Goal: Task Accomplishment & Management: Manage account settings

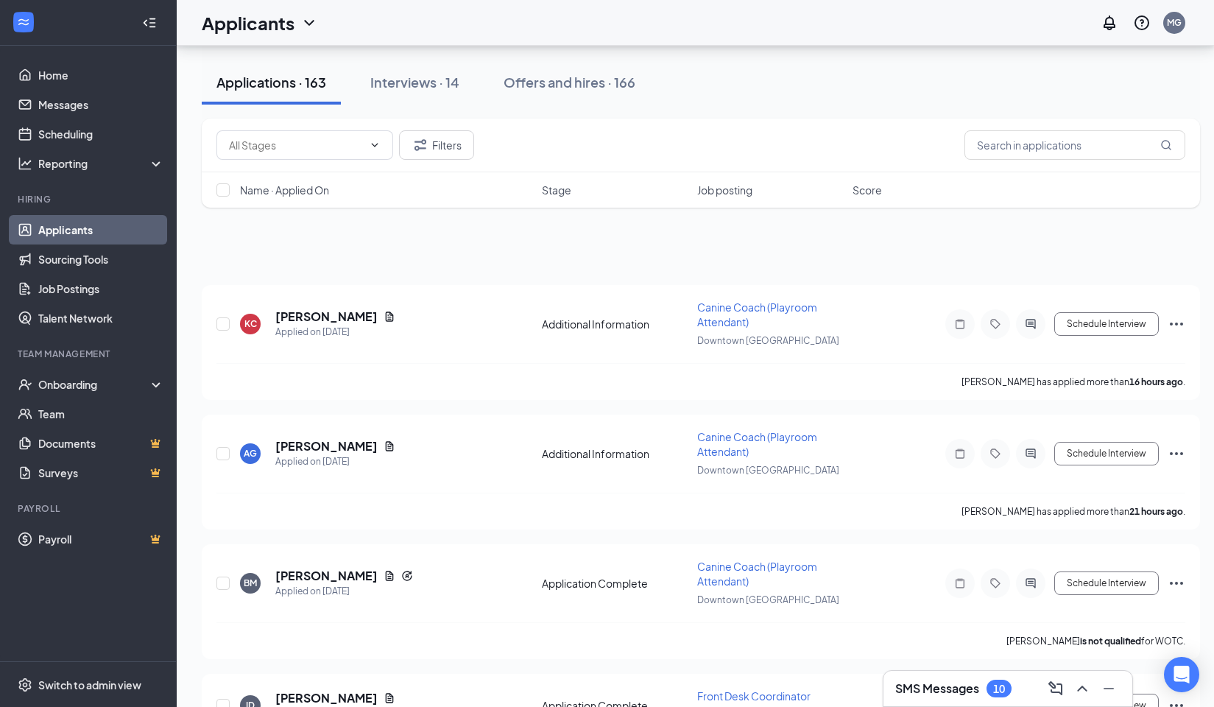
scroll to position [632, 0]
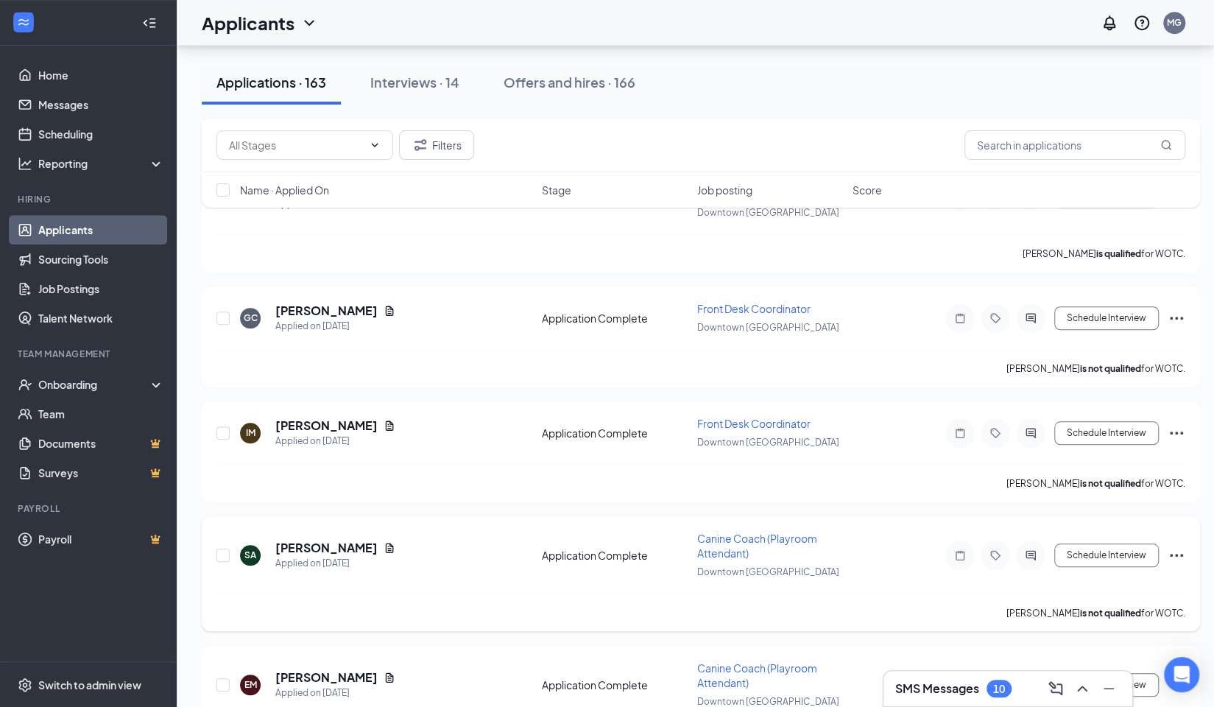
click at [626, 615] on div "[PERSON_NAME] is not qualified for WOTC." at bounding box center [701, 612] width 969 height 37
click at [413, 79] on div "Interviews · 14" at bounding box center [414, 82] width 89 height 18
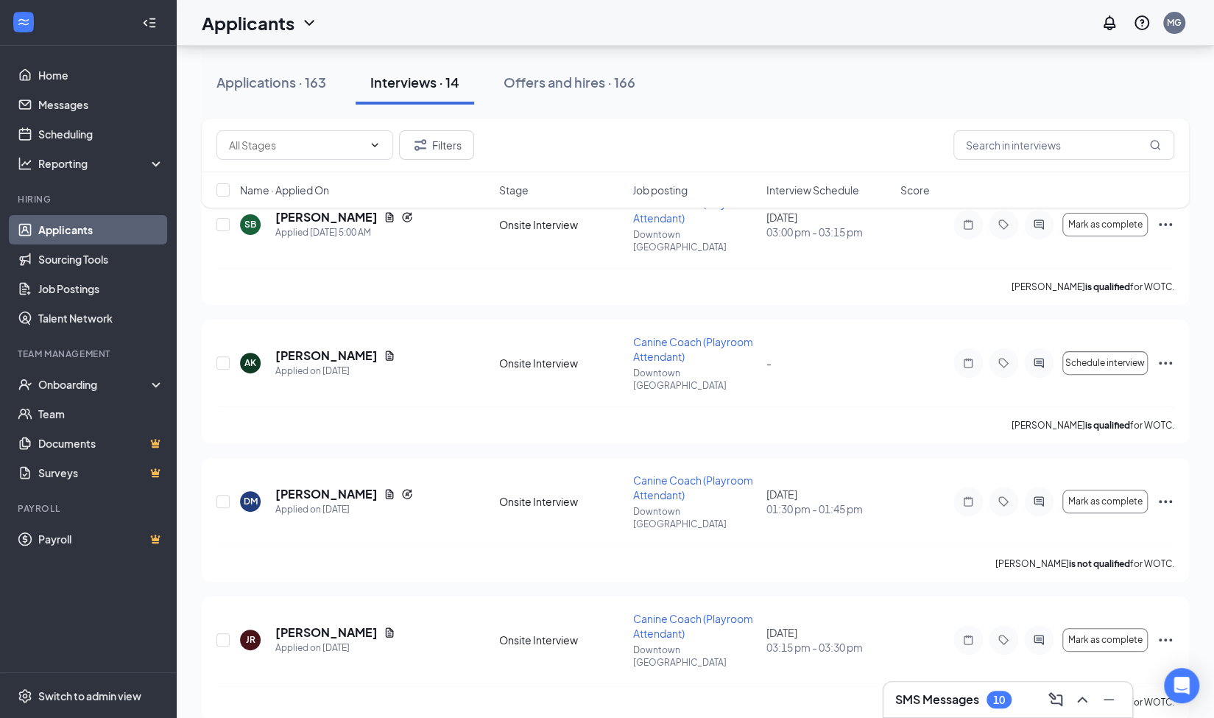
scroll to position [105, 0]
click at [825, 190] on span "Interview Schedule" at bounding box center [813, 190] width 93 height 15
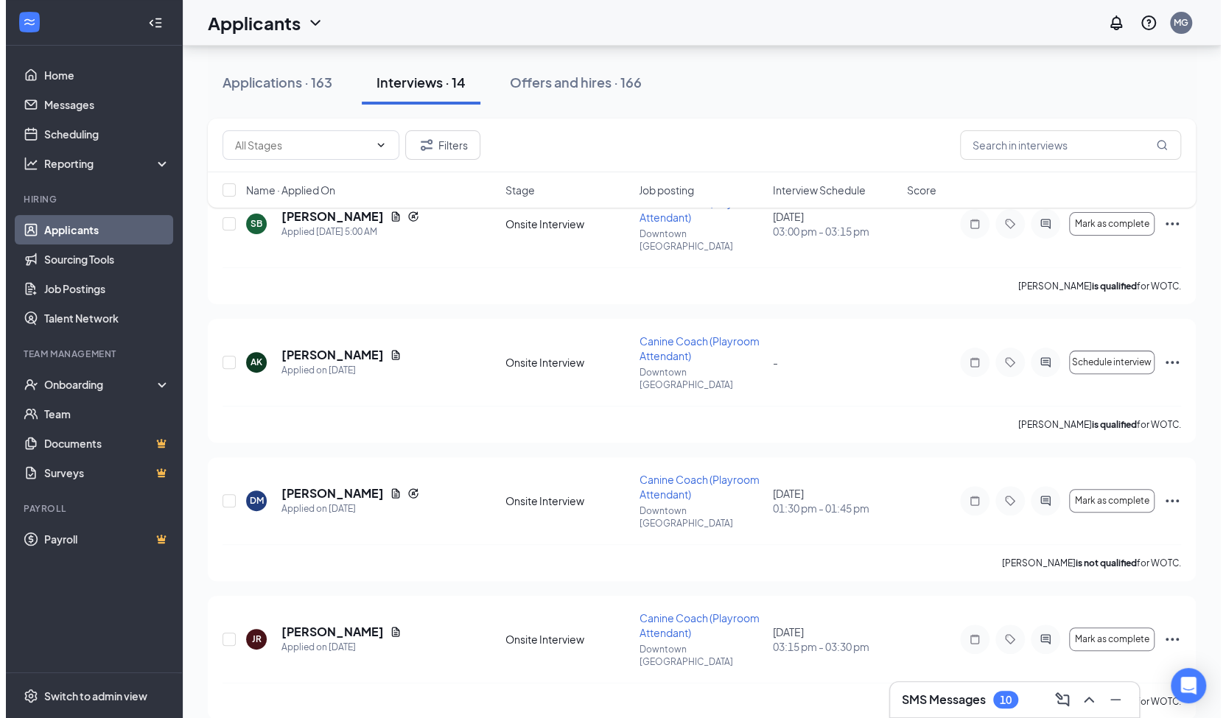
scroll to position [0, 0]
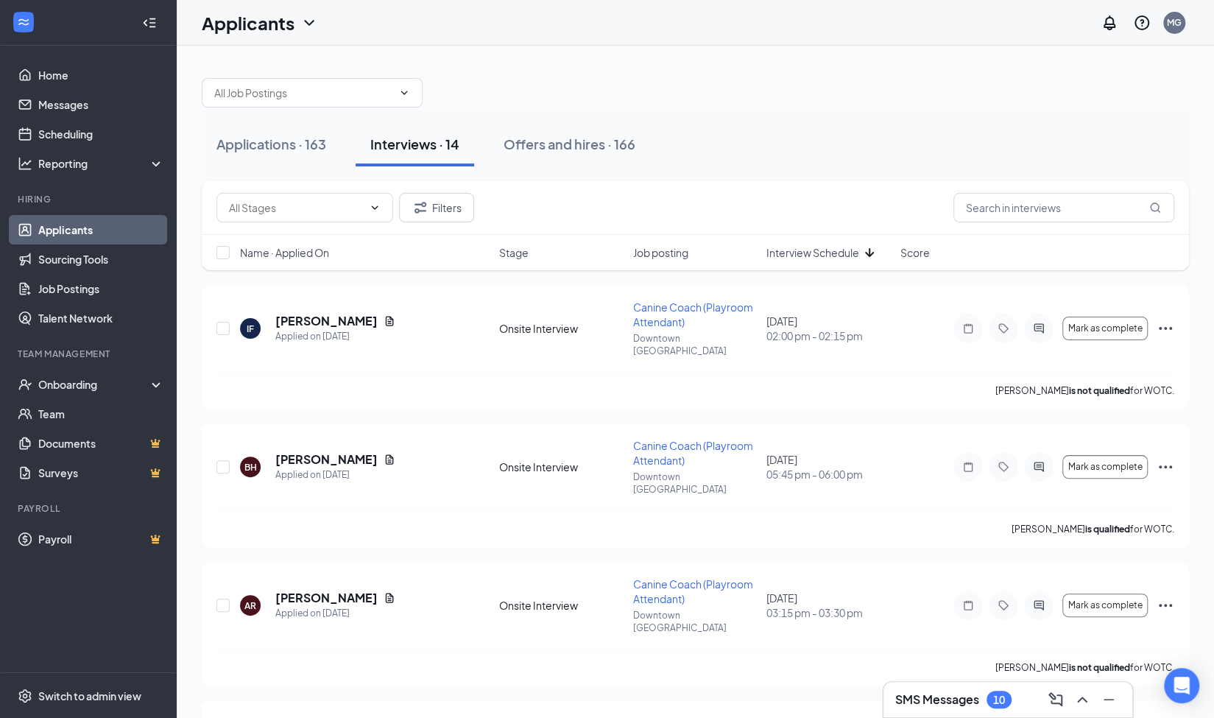
click at [845, 250] on span "Interview Schedule" at bounding box center [813, 252] width 93 height 15
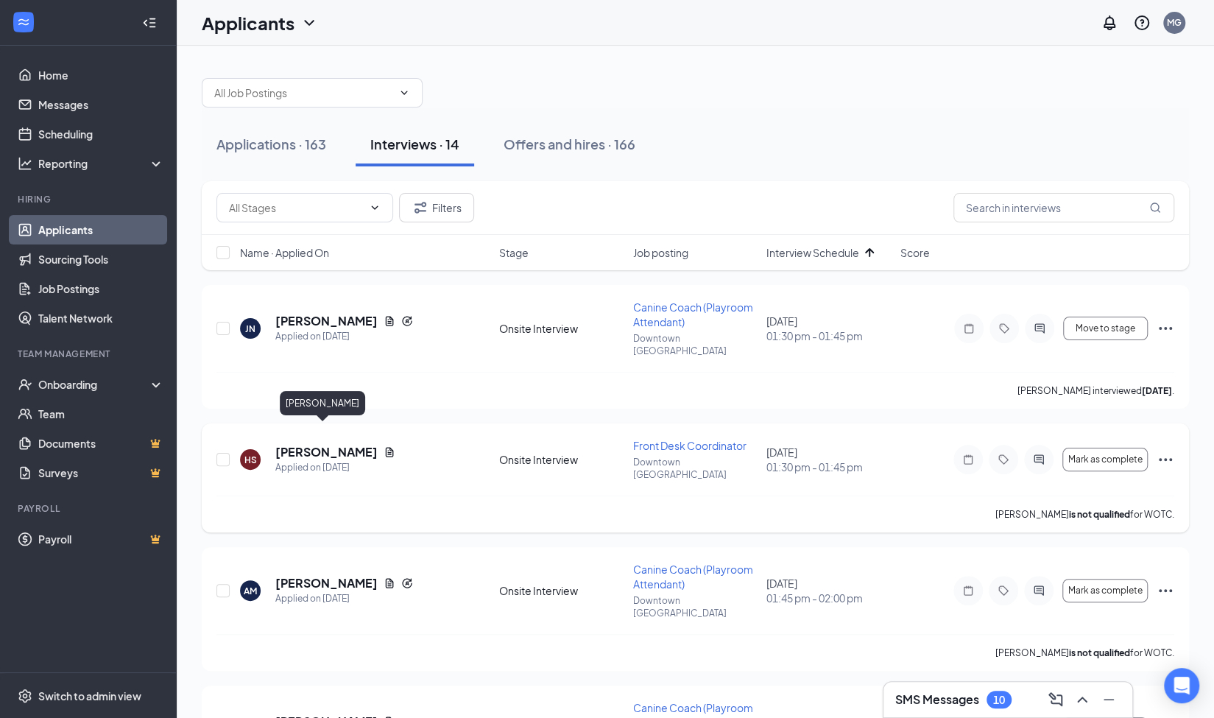
click at [328, 444] on h5 "[PERSON_NAME]" at bounding box center [326, 452] width 102 height 16
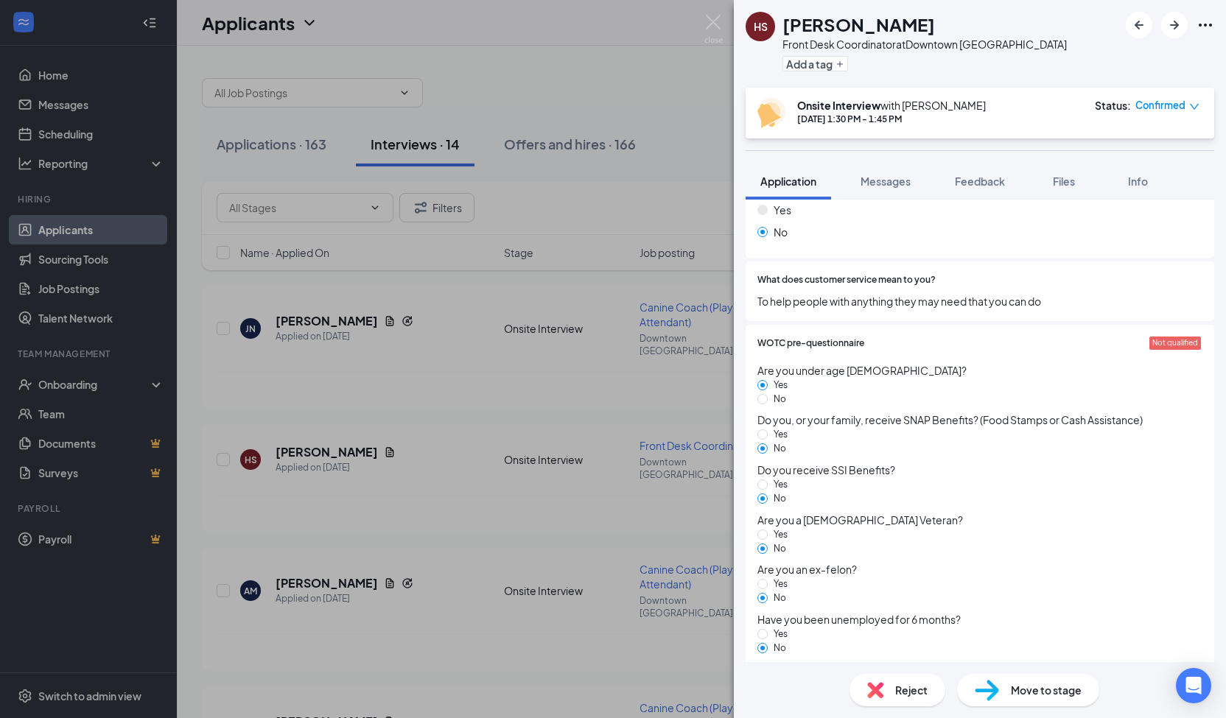
scroll to position [1701, 0]
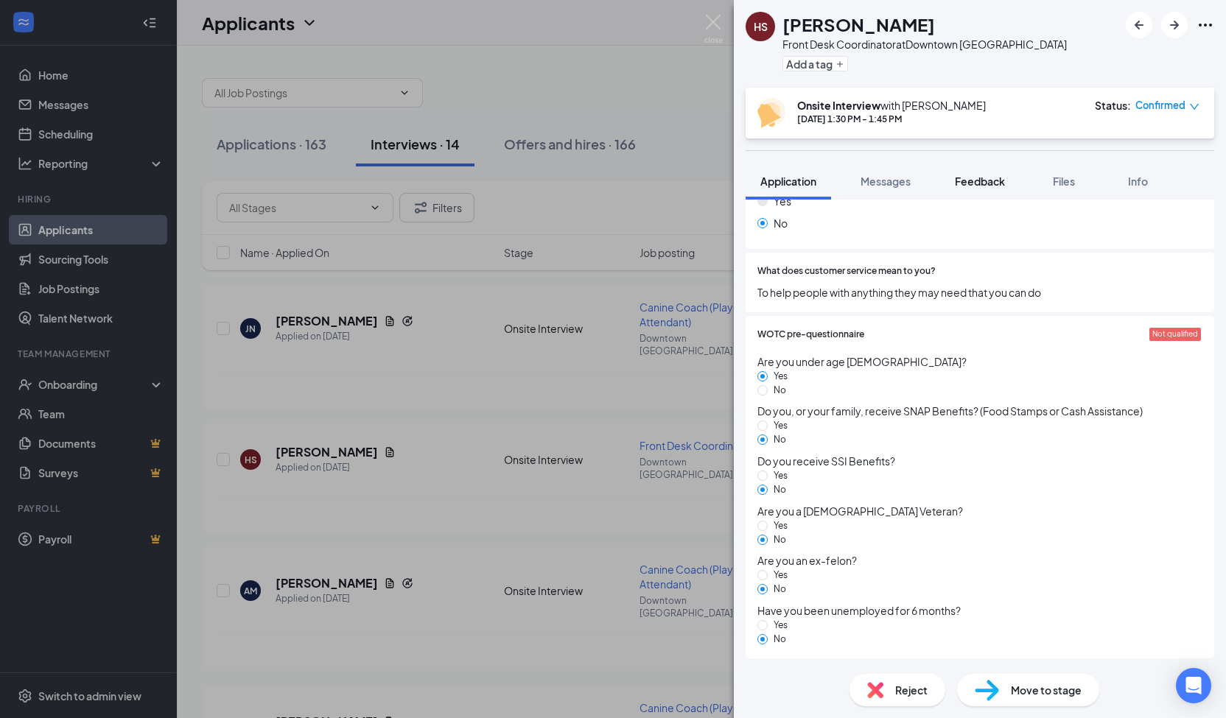
click at [1003, 179] on span "Feedback" at bounding box center [979, 181] width 50 height 13
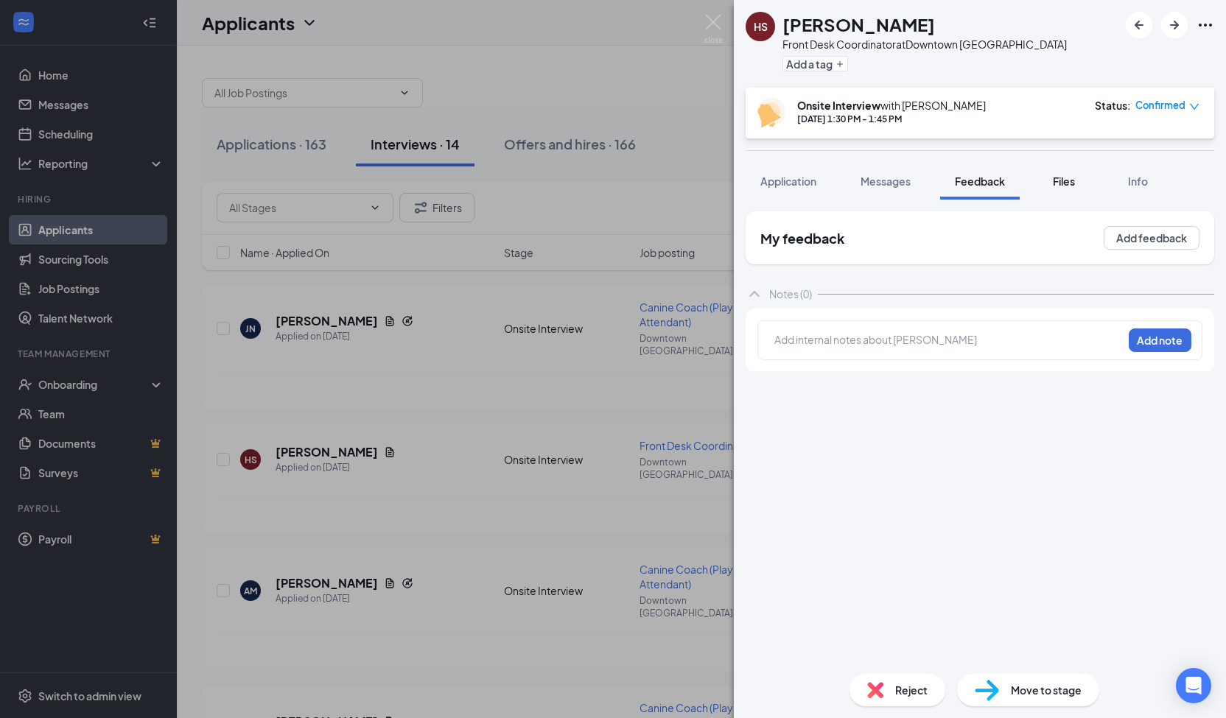
click at [1058, 190] on button "Files" at bounding box center [1063, 181] width 59 height 37
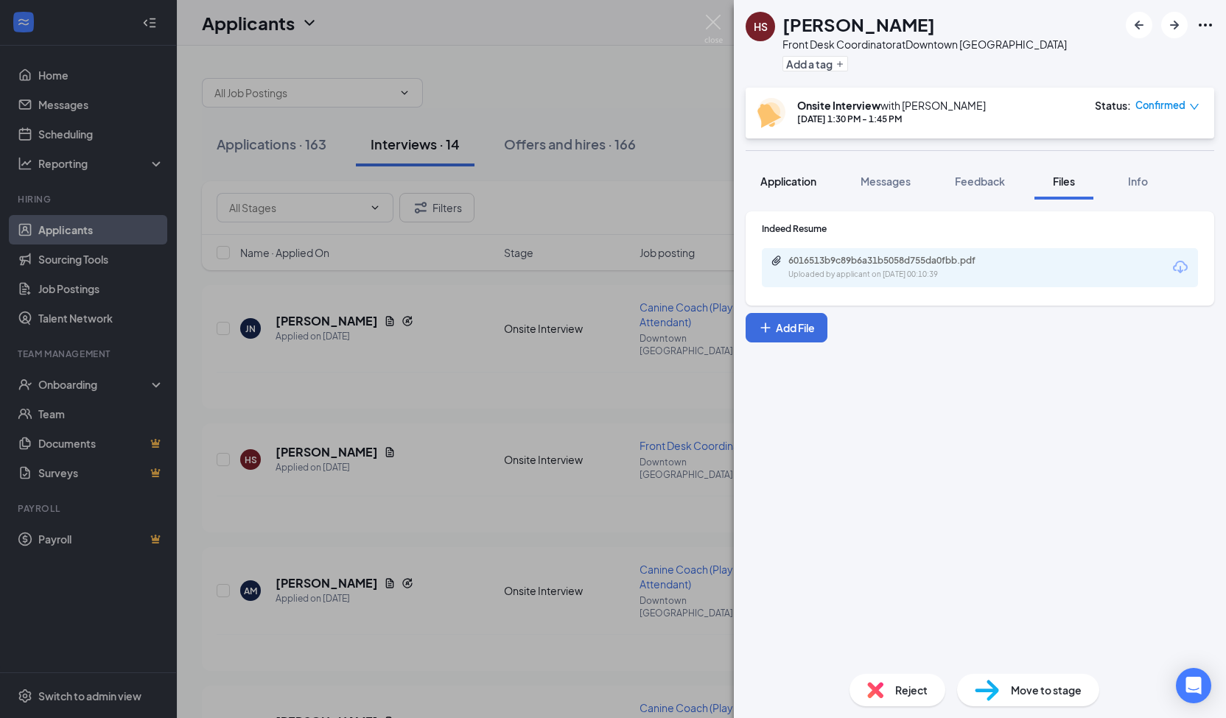
click at [798, 178] on span "Application" at bounding box center [788, 181] width 56 height 13
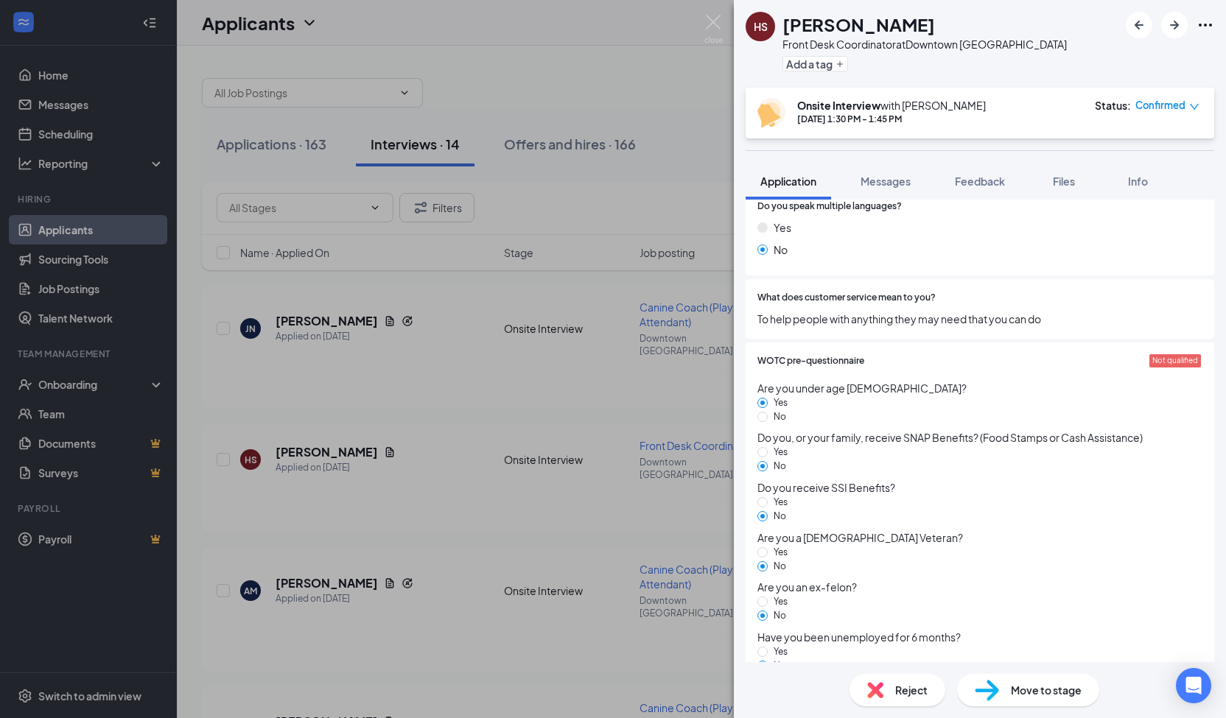
scroll to position [1701, 0]
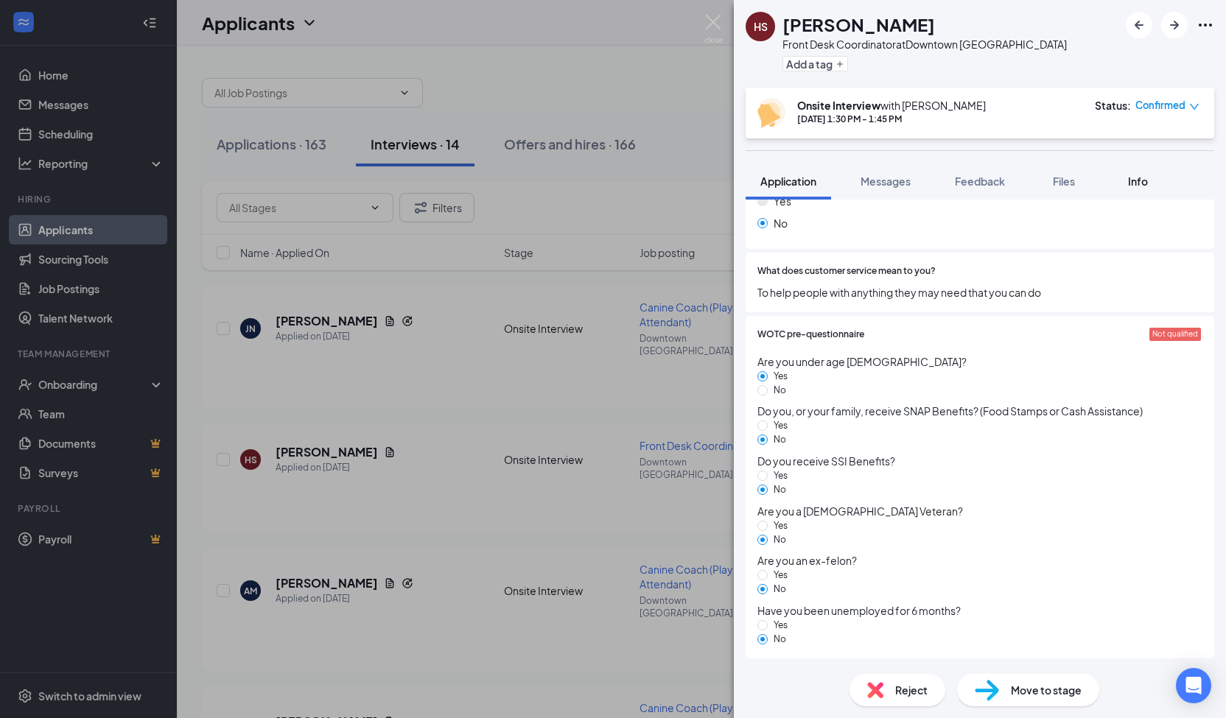
click at [1144, 176] on span "Info" at bounding box center [1138, 181] width 20 height 13
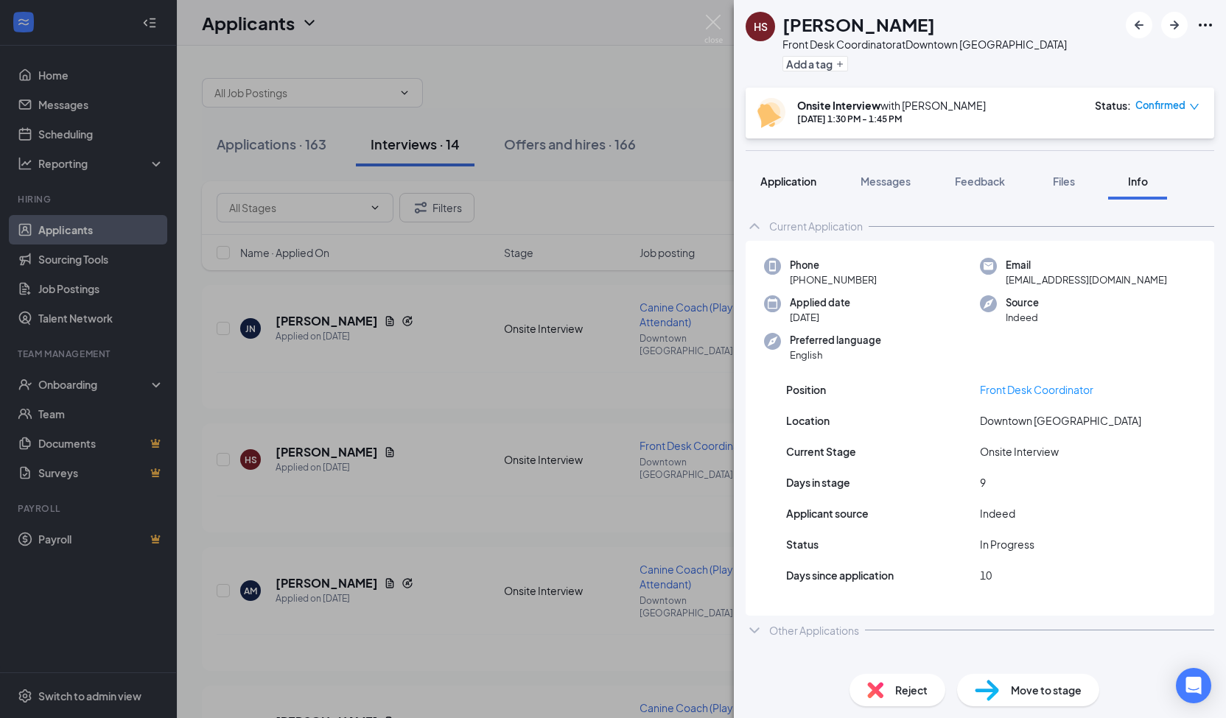
click at [791, 177] on span "Application" at bounding box center [788, 181] width 56 height 13
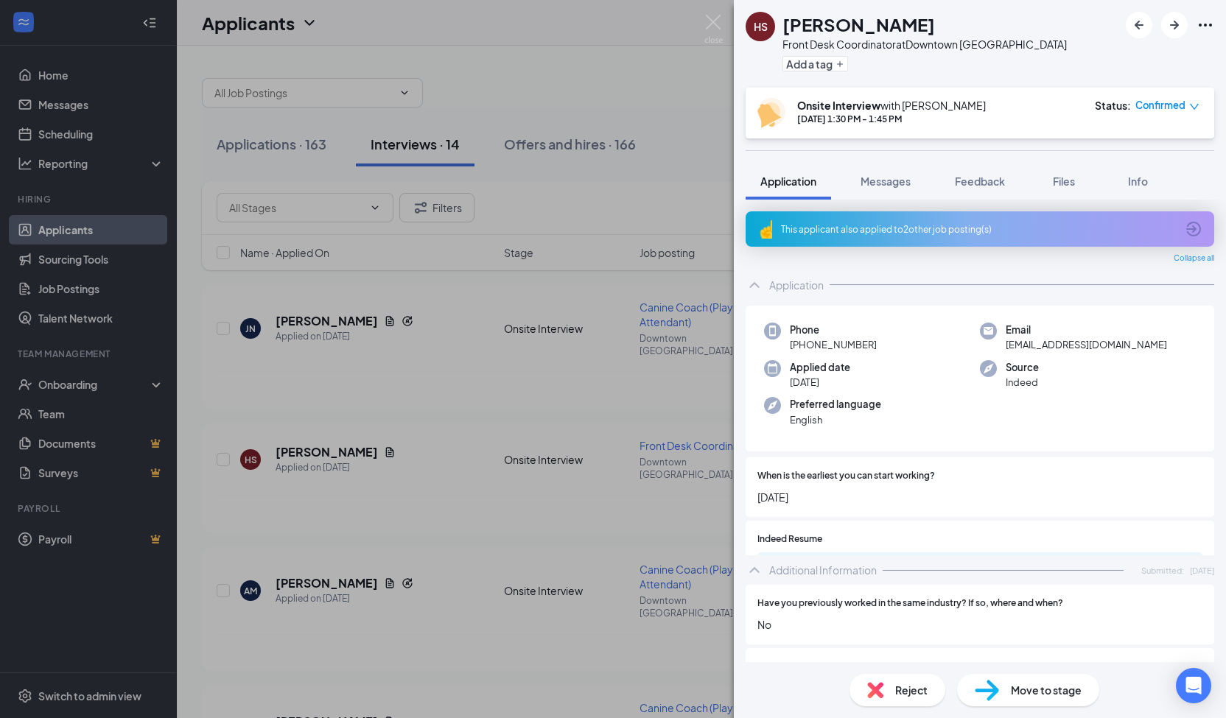
click at [902, 222] on div "This applicant also applied to 2 other job posting(s)" at bounding box center [979, 228] width 468 height 35
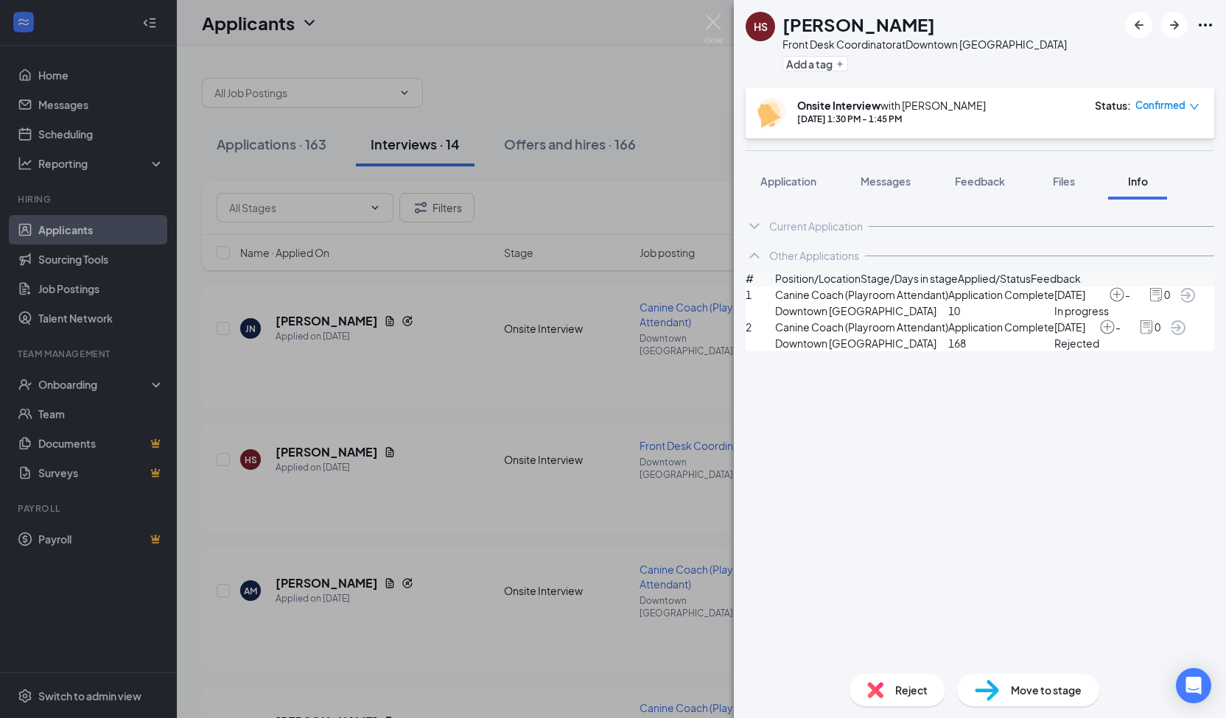
click at [1147, 303] on img at bounding box center [1155, 294] width 16 height 16
click at [808, 303] on span "Canine Coach (Playroom Attendant)" at bounding box center [861, 294] width 173 height 16
click at [804, 303] on span "Canine Coach (Playroom Attendant)" at bounding box center [861, 294] width 173 height 16
click at [1184, 304] on icon "ArrowCircle" at bounding box center [1187, 295] width 18 height 18
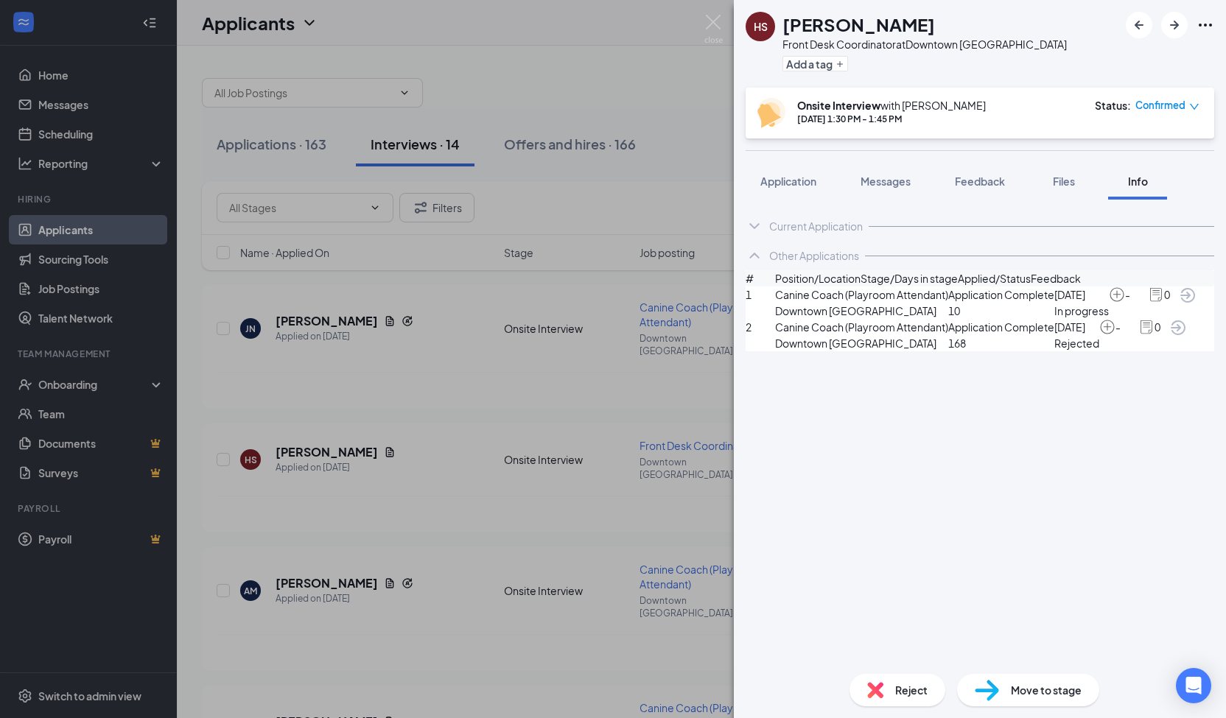
click at [794, 206] on div "Current Application Phone [PHONE_NUMBER] Email [EMAIL_ADDRESS][DOMAIN_NAME] App…" at bounding box center [980, 431] width 492 height 463
click at [781, 181] on span "Application" at bounding box center [788, 181] width 56 height 13
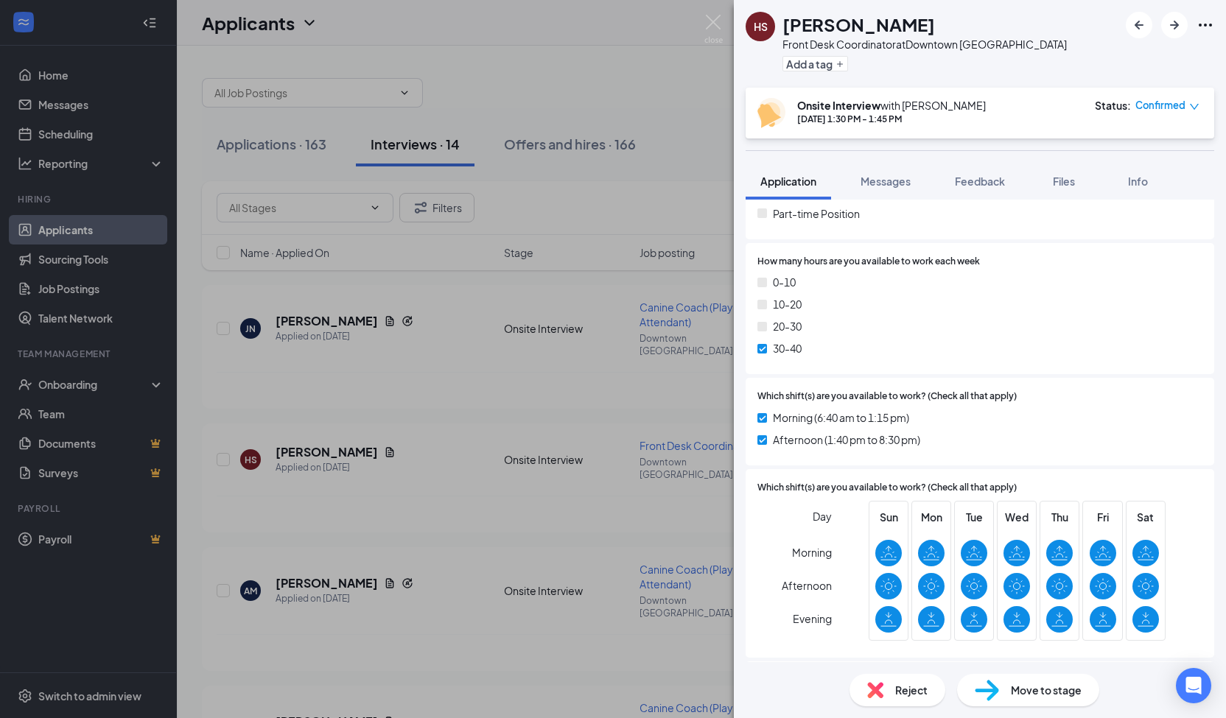
scroll to position [736, 0]
drag, startPoint x: 1169, startPoint y: 344, endPoint x: 1002, endPoint y: 350, distance: 167.3
click at [1169, 344] on div "30-40" at bounding box center [979, 348] width 445 height 16
click at [607, 400] on div "HS [PERSON_NAME] Front Desk Coordinator at [GEOGRAPHIC_DATA] Add a tag Onsite I…" at bounding box center [613, 359] width 1226 height 718
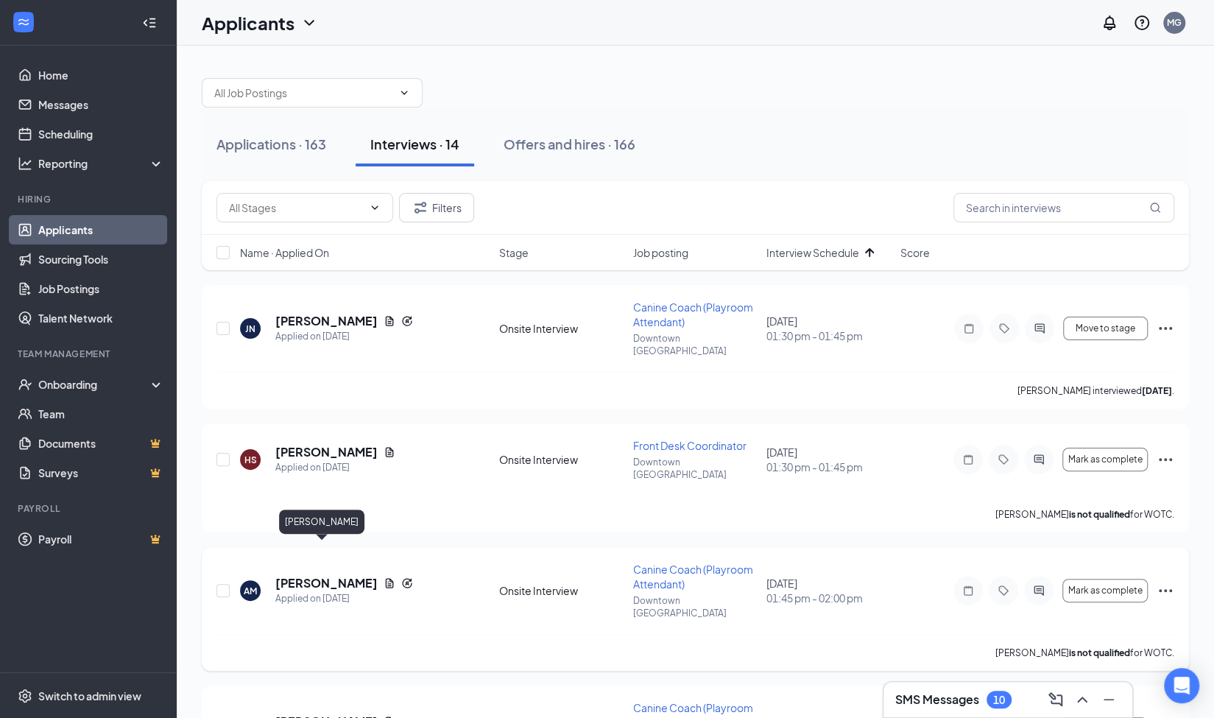
click at [323, 575] on h5 "[PERSON_NAME]" at bounding box center [326, 583] width 102 height 16
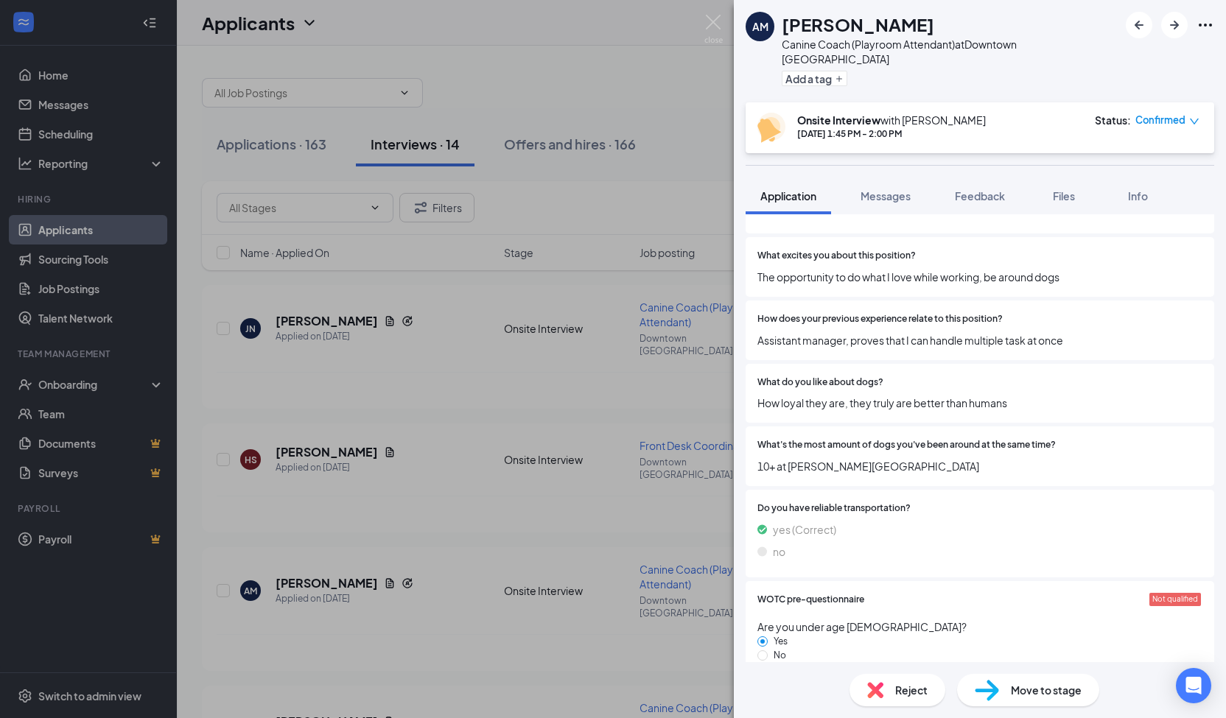
scroll to position [1329, 0]
click at [953, 544] on div "no" at bounding box center [979, 552] width 445 height 16
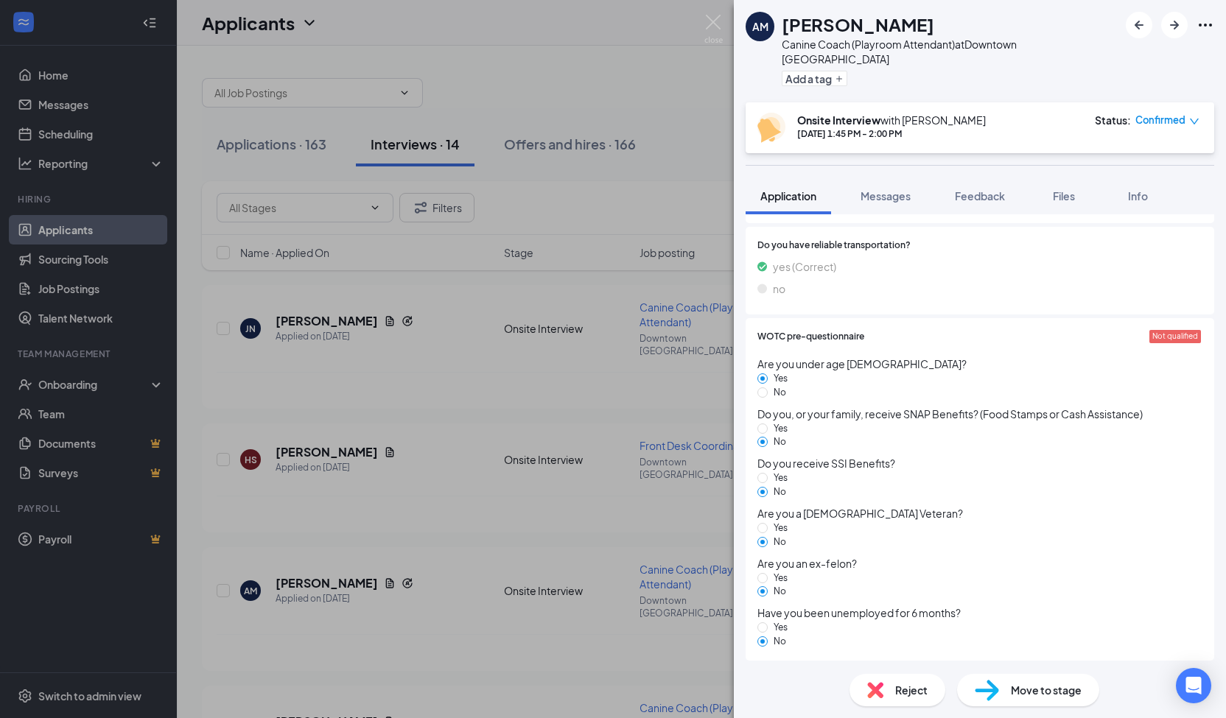
scroll to position [1765, 0]
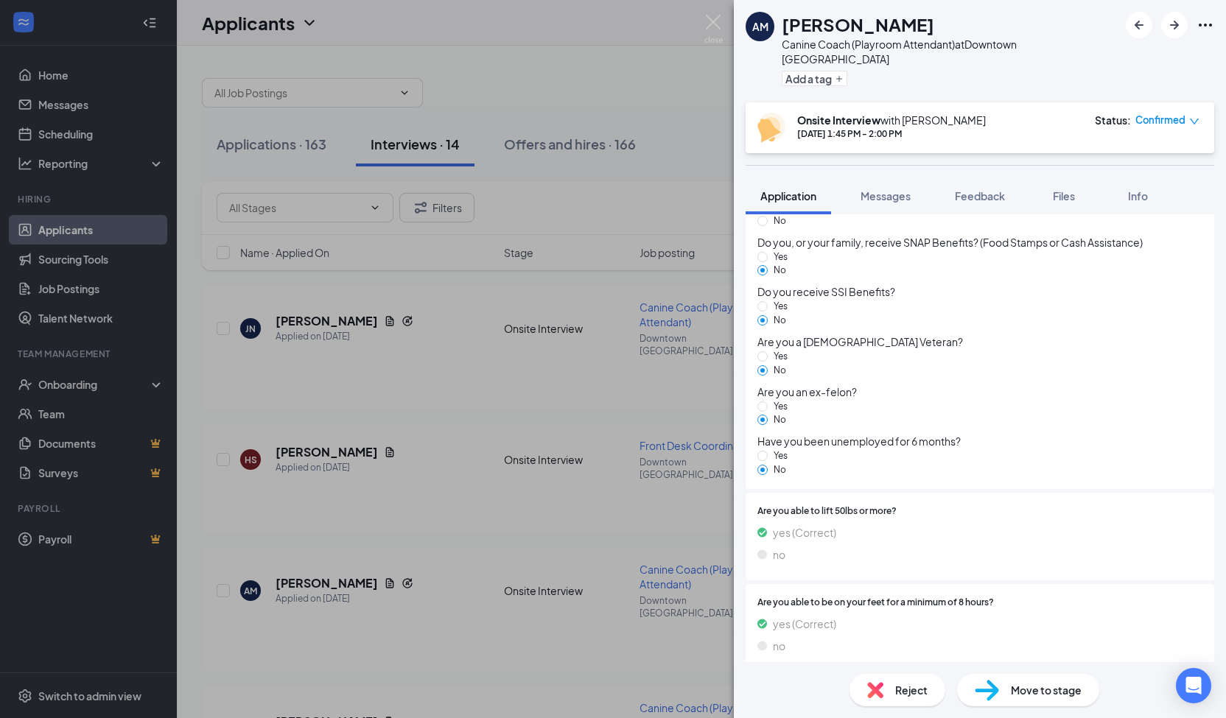
click at [968, 584] on div "Are you able to be on your feet for a minimum of 8 hours? yes (Correct) no" at bounding box center [979, 628] width 468 height 88
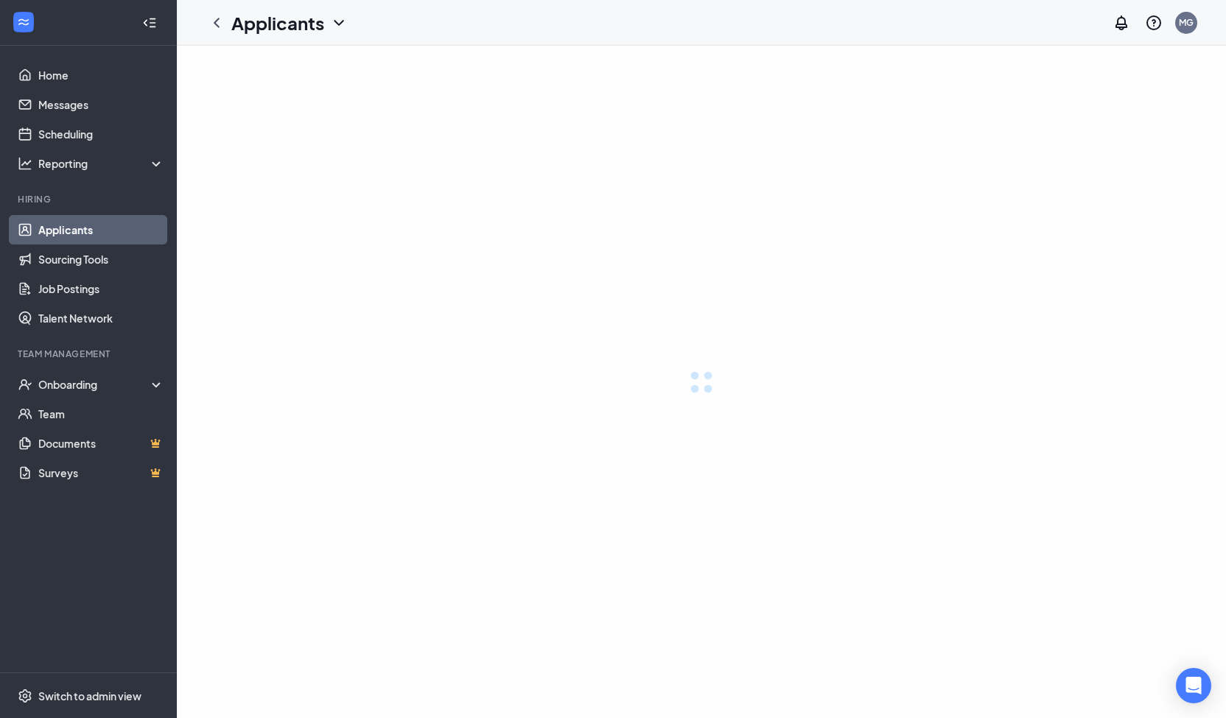
click at [217, 133] on div at bounding box center [701, 382] width 1049 height 672
